Goal: Browse casually

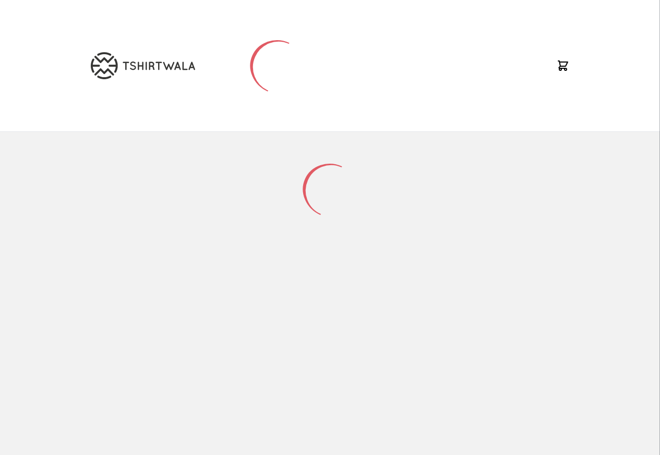
click at [236, 167] on div at bounding box center [329, 189] width 495 height 115
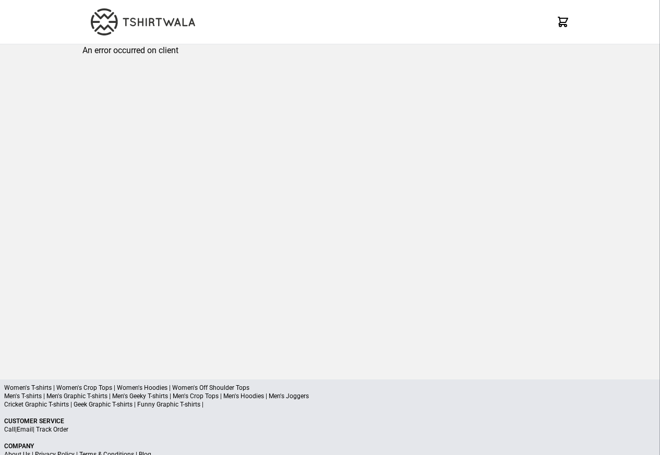
click at [204, 393] on p "Men's T-shirts | Men's Graphic T-shirts | Men's Geeky T-shirts | Men's Crop Top…" at bounding box center [329, 396] width 651 height 8
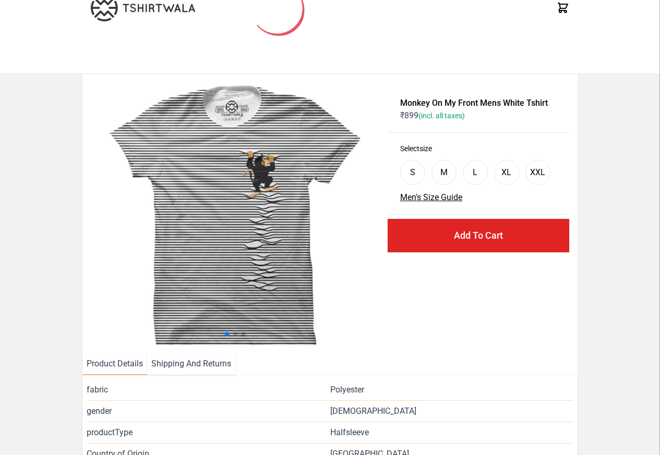
scroll to position [125, 0]
